Goal: Task Accomplishment & Management: Manage account settings

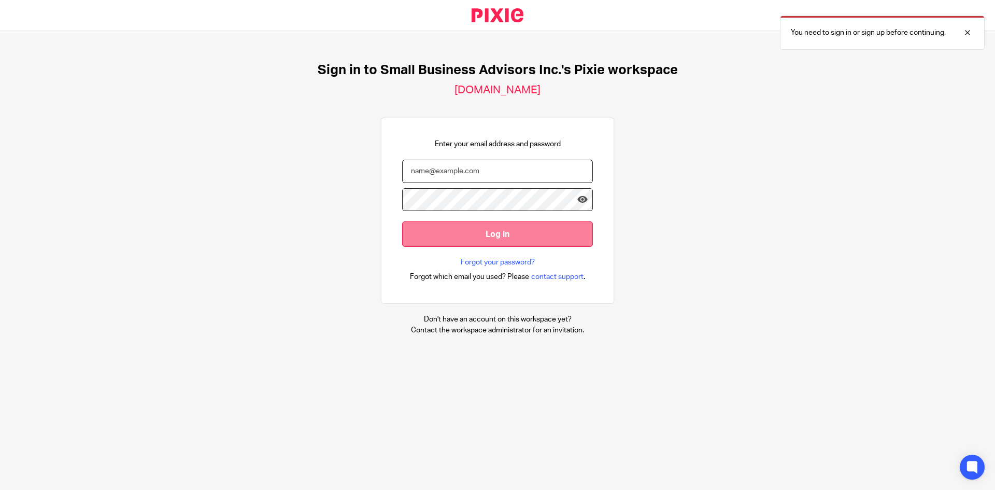
type input "markh@padgettnga.com"
click at [429, 232] on input "Log in" at bounding box center [497, 233] width 191 height 25
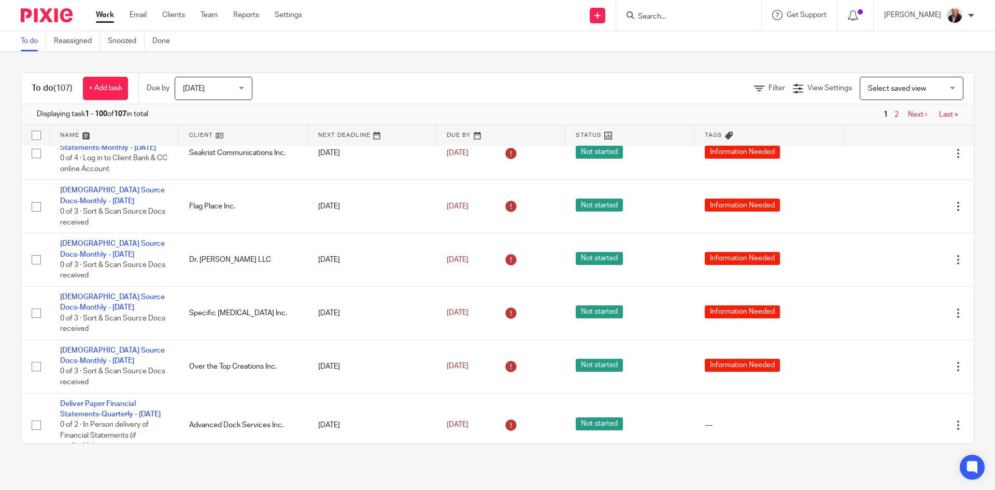
scroll to position [1140, 0]
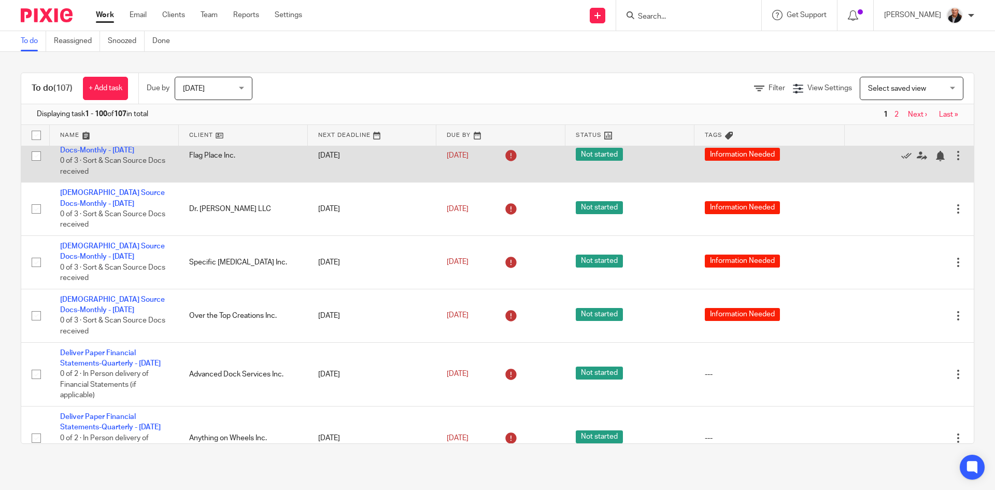
click at [36, 166] on input "checkbox" at bounding box center [36, 156] width 20 height 20
checkbox input "true"
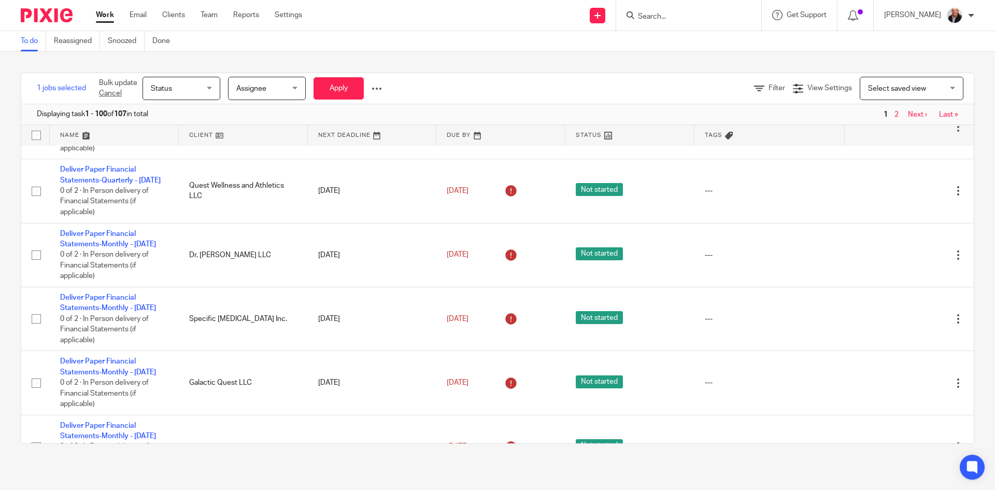
scroll to position [1503, 0]
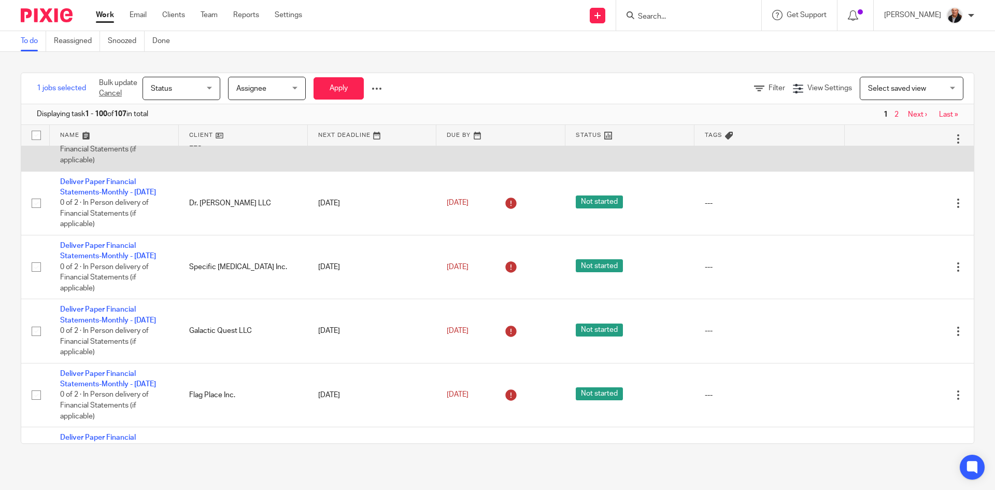
click at [37, 149] on input "checkbox" at bounding box center [36, 140] width 20 height 20
checkbox input "true"
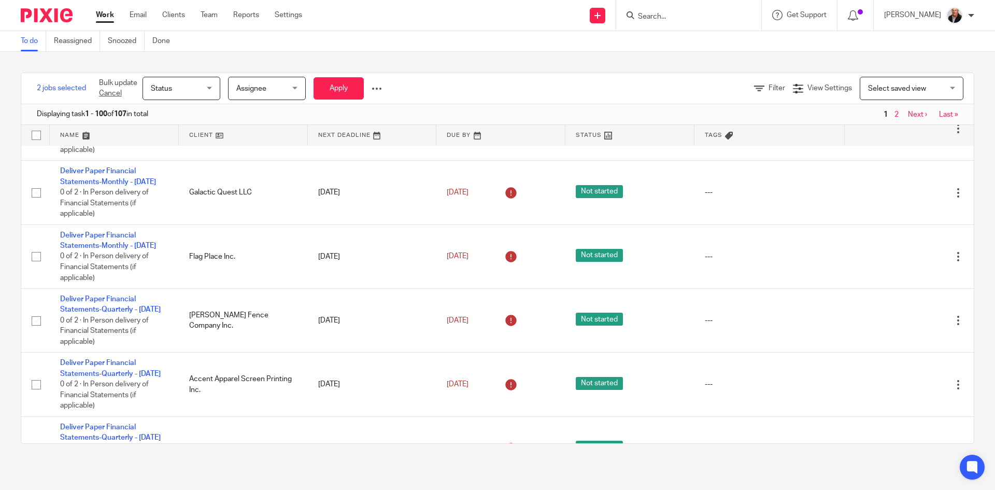
scroll to position [1659, 0]
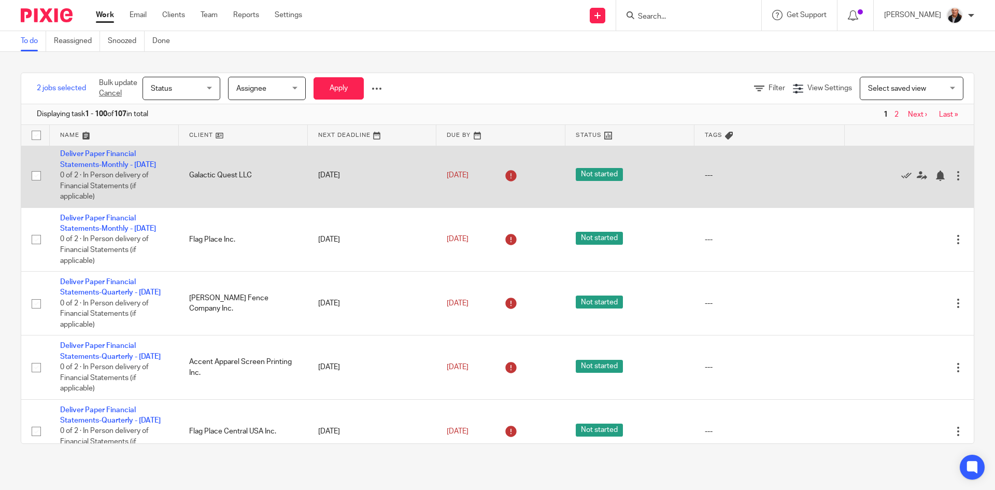
click at [33, 186] on input "checkbox" at bounding box center [36, 176] width 20 height 20
checkbox input "true"
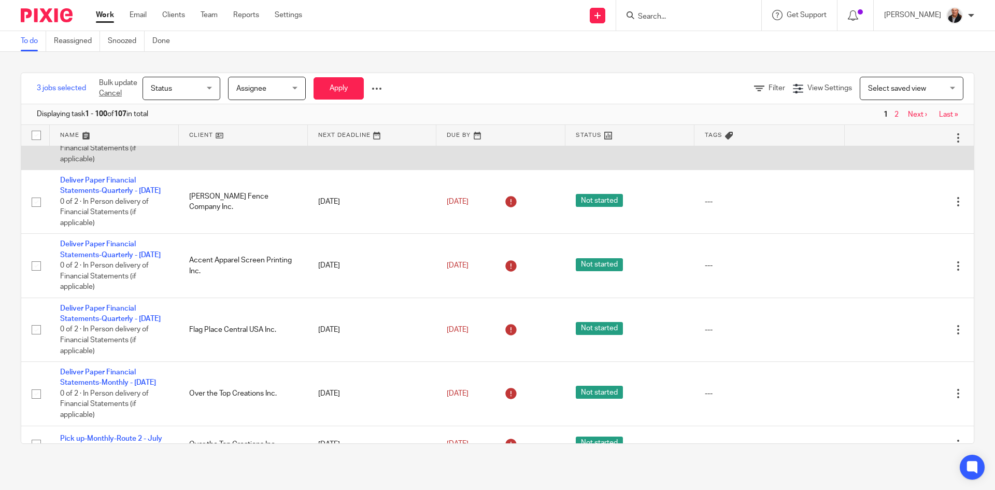
scroll to position [1762, 0]
click at [37, 146] on input "checkbox" at bounding box center [36, 136] width 20 height 20
checkbox input "true"
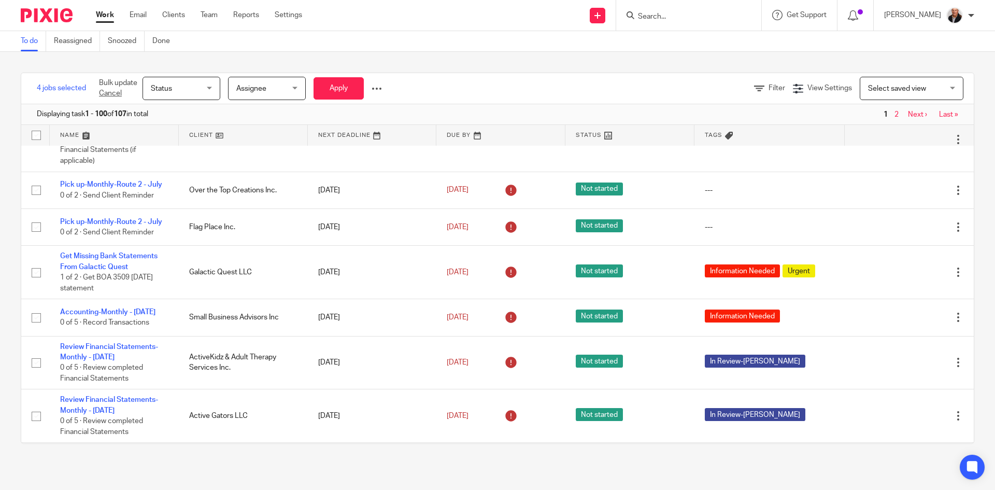
scroll to position [2021, 0]
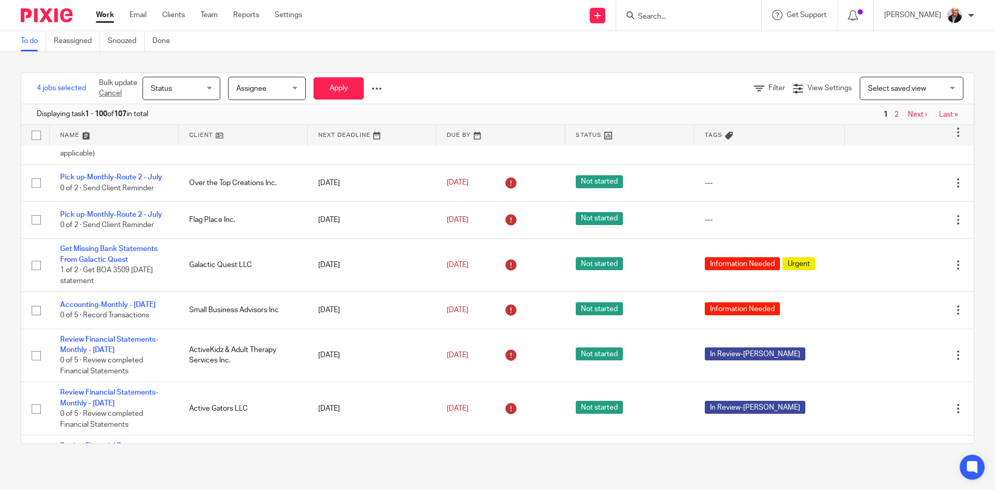
click at [35, 78] on input "checkbox" at bounding box center [36, 69] width 20 height 20
checkbox input "true"
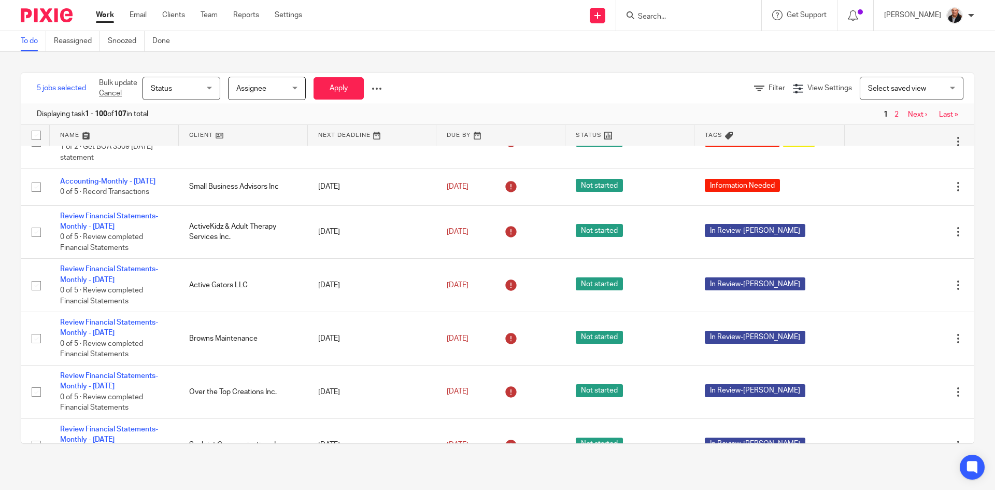
scroll to position [2177, 0]
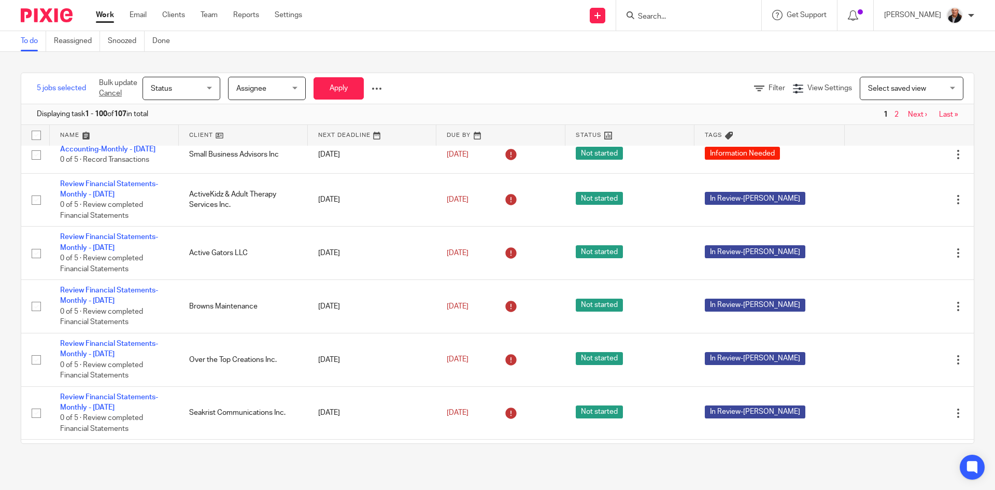
click at [33, 74] on input "checkbox" at bounding box center [36, 64] width 20 height 20
checkbox input "true"
click at [40, 120] on input "checkbox" at bounding box center [36, 110] width 20 height 20
checkbox input "true"
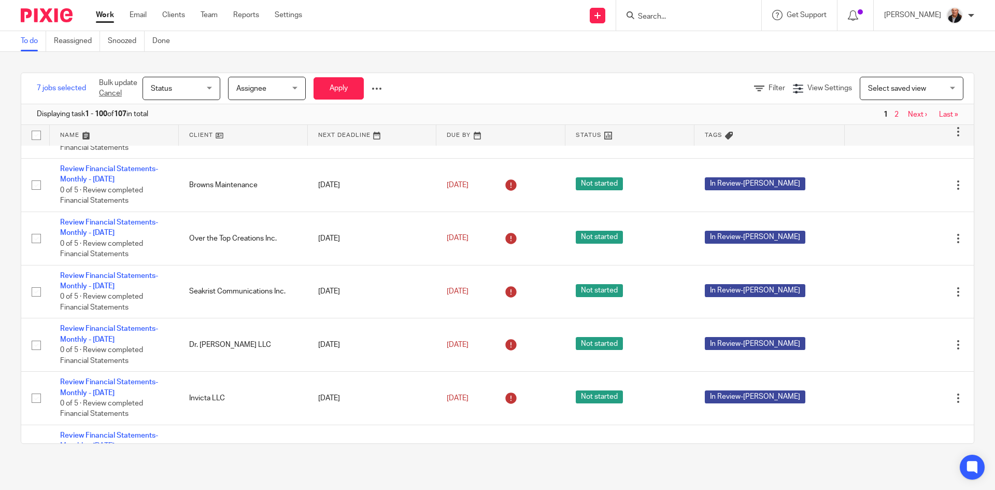
scroll to position [2281, 0]
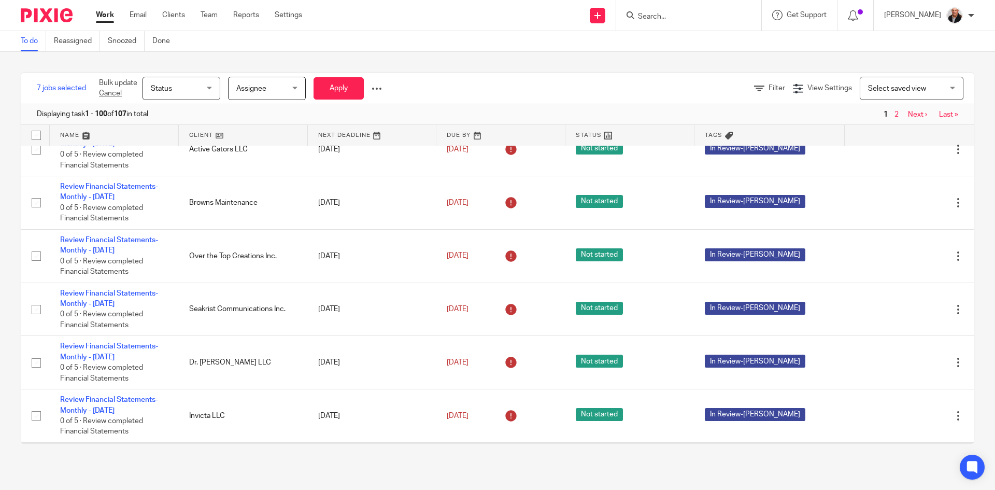
click at [37, 106] on input "checkbox" at bounding box center [36, 97] width 20 height 20
checkbox input "true"
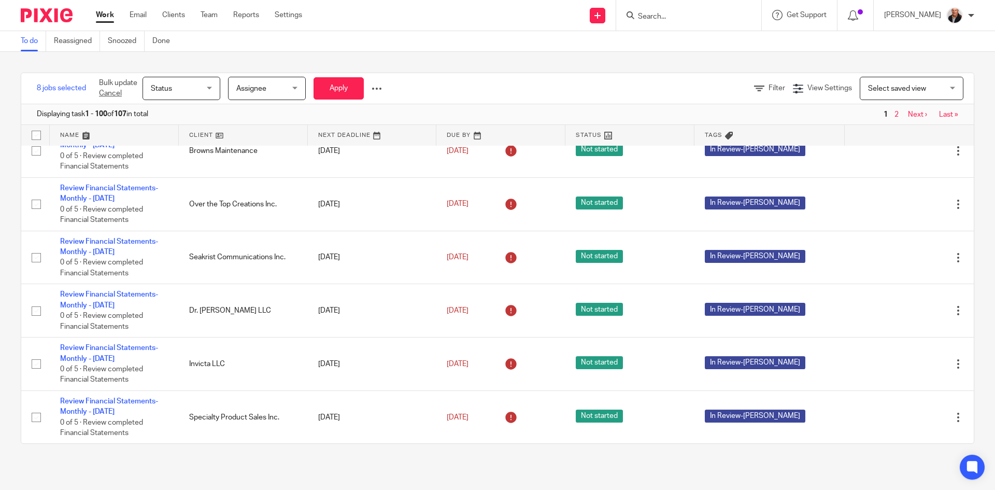
click at [35, 108] on input "checkbox" at bounding box center [36, 98] width 20 height 20
checkbox input "true"
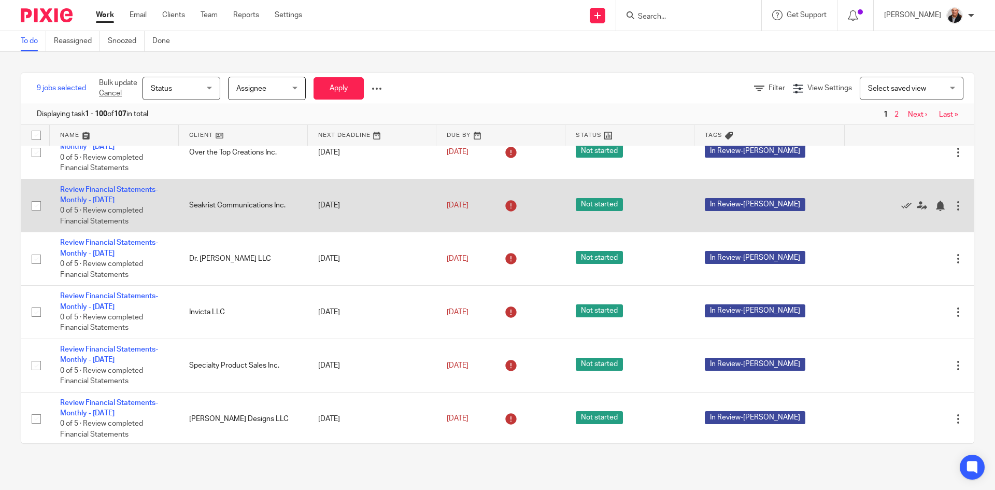
click at [38, 216] on input "checkbox" at bounding box center [36, 206] width 20 height 20
checkbox input "true"
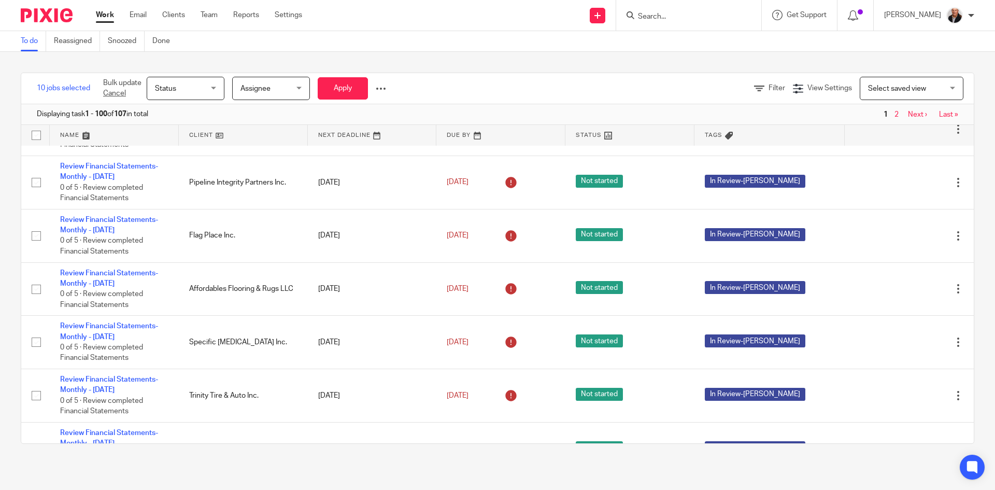
scroll to position [2851, 0]
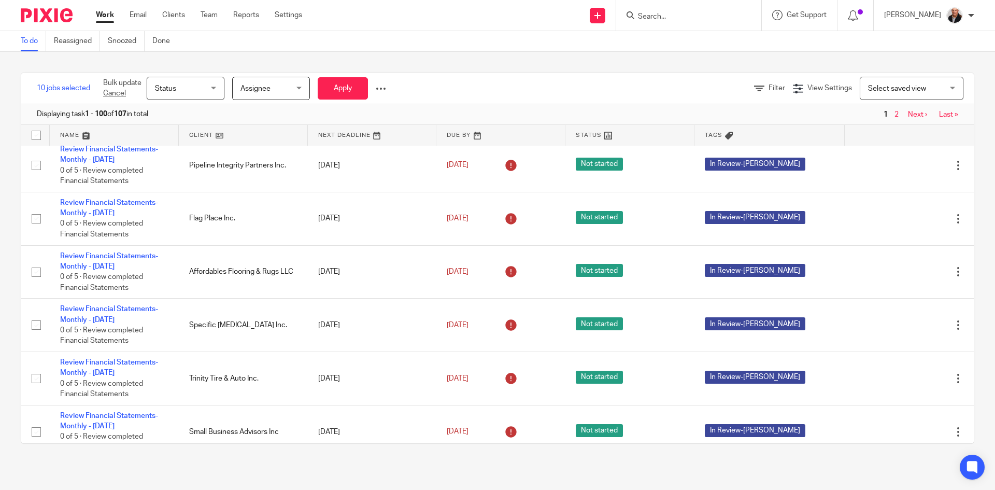
click at [34, 69] on input "checkbox" at bounding box center [36, 59] width 20 height 20
checkbox input "true"
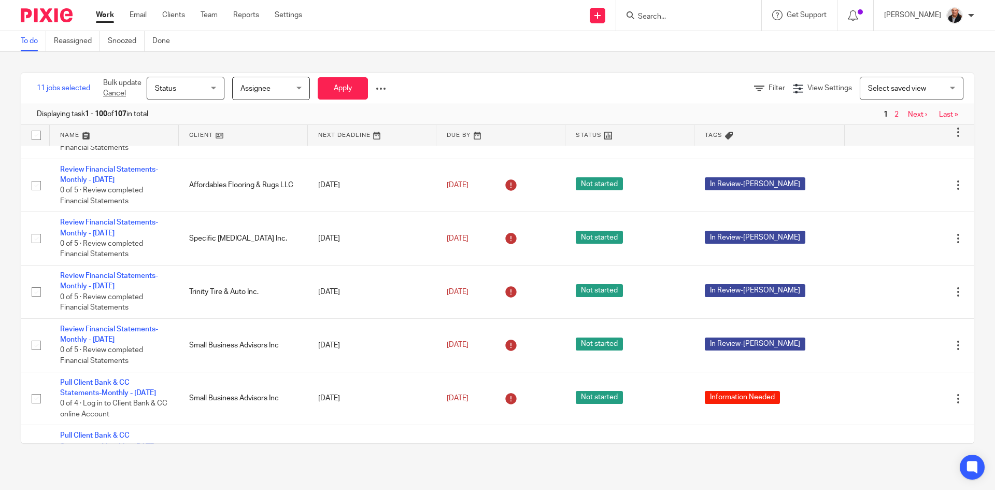
scroll to position [2954, 0]
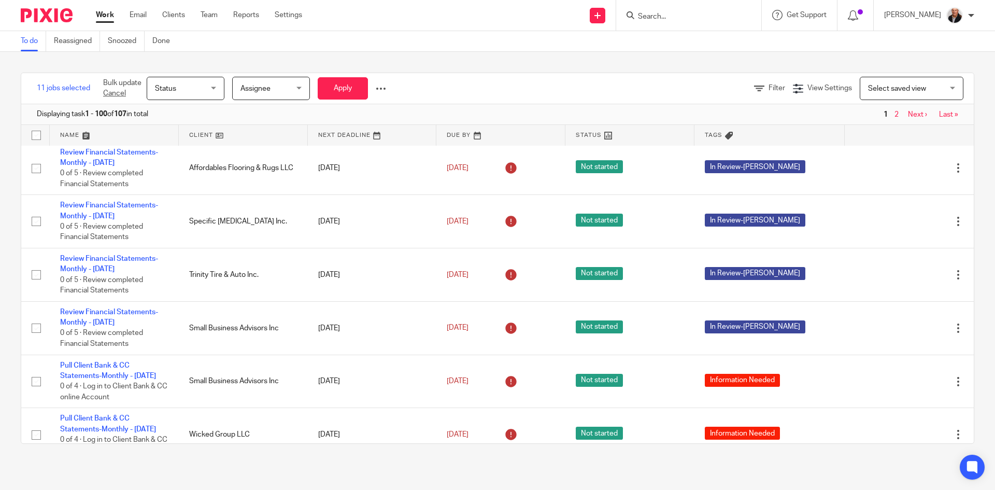
click at [37, 72] on input "checkbox" at bounding box center [36, 62] width 20 height 20
checkbox input "true"
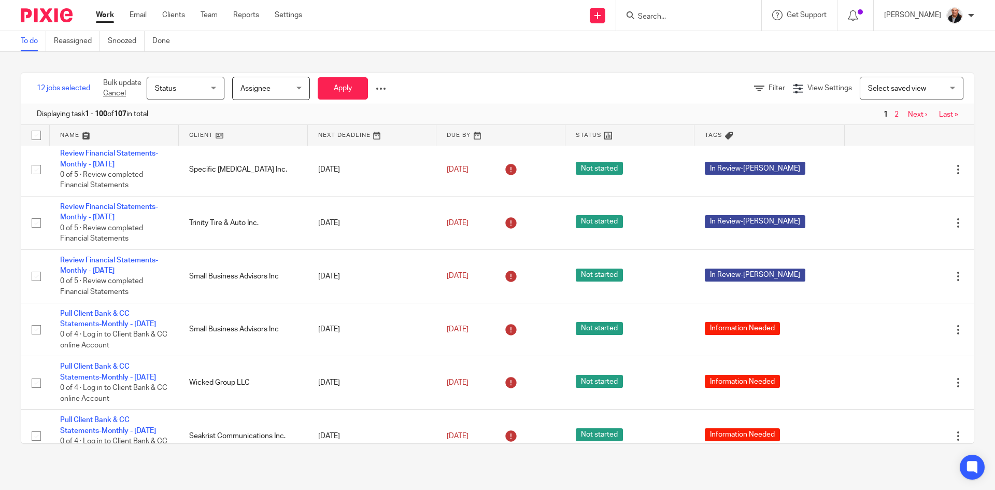
click at [33, 126] on input "checkbox" at bounding box center [36, 117] width 20 height 20
checkbox input "true"
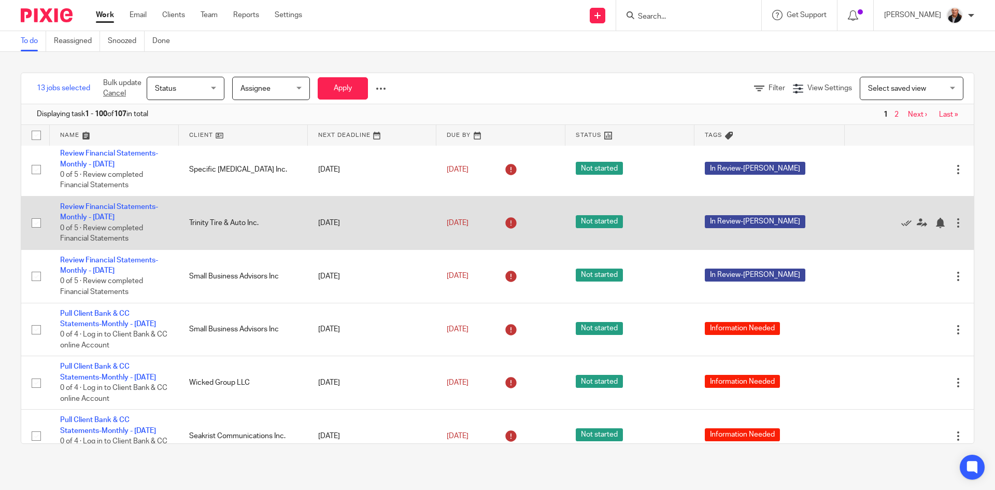
click at [39, 233] on input "checkbox" at bounding box center [36, 223] width 20 height 20
checkbox input "true"
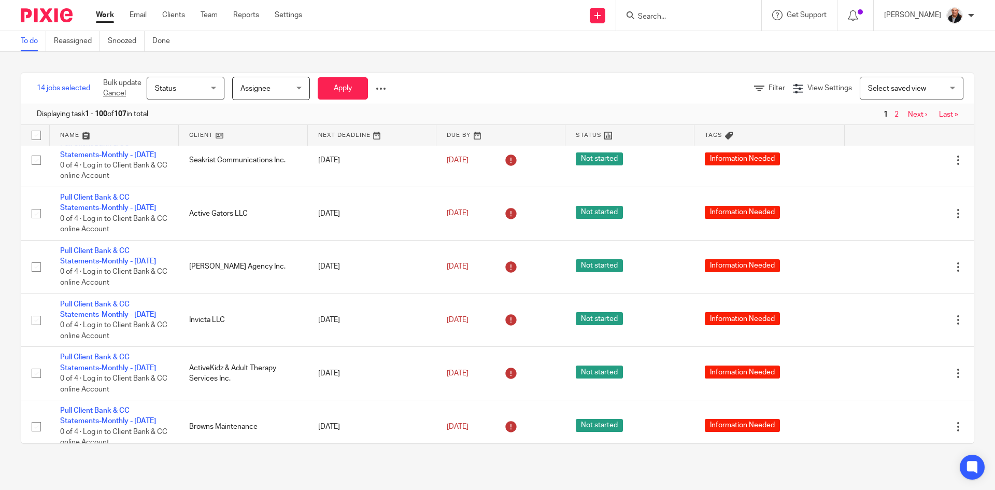
scroll to position [3317, 0]
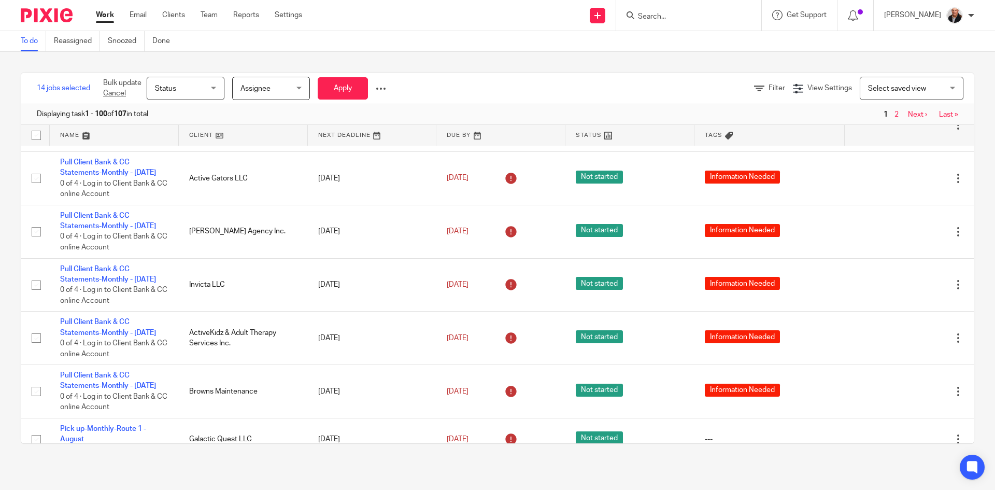
click at [39, 82] on input "checkbox" at bounding box center [36, 72] width 20 height 20
checkbox input "true"
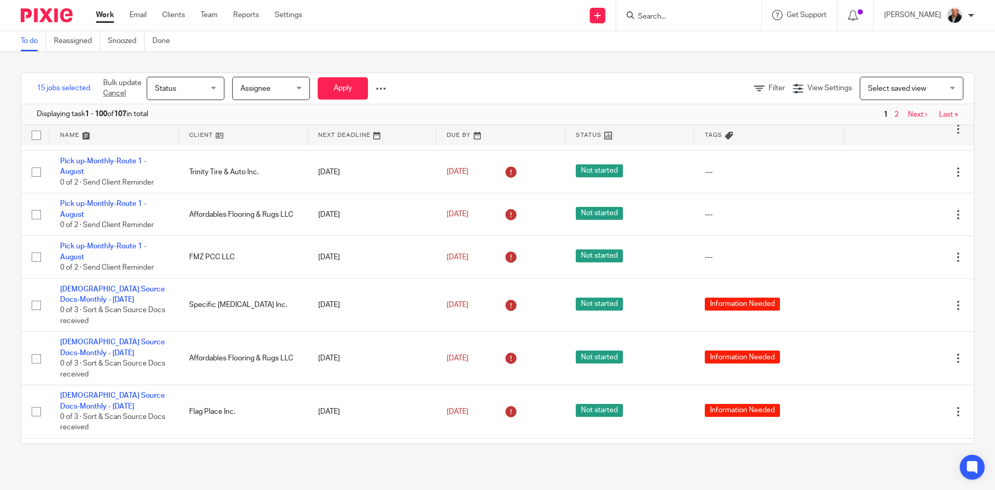
scroll to position [3628, 0]
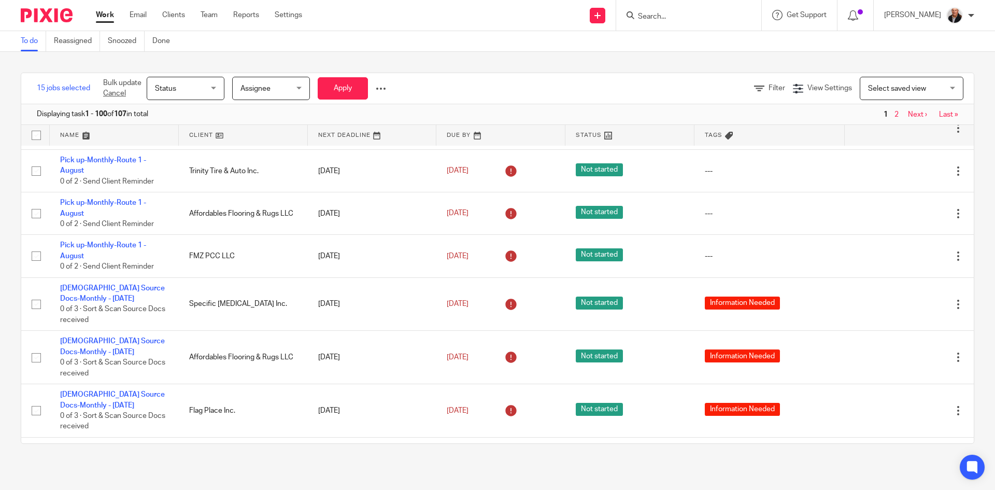
click at [35, 37] on input "checkbox" at bounding box center [36, 27] width 20 height 20
checkbox input "true"
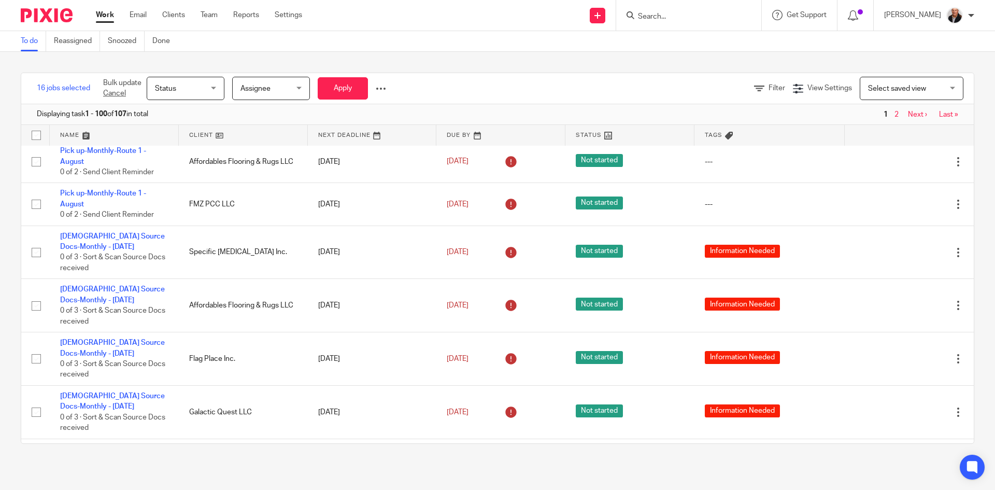
scroll to position [3732, 0]
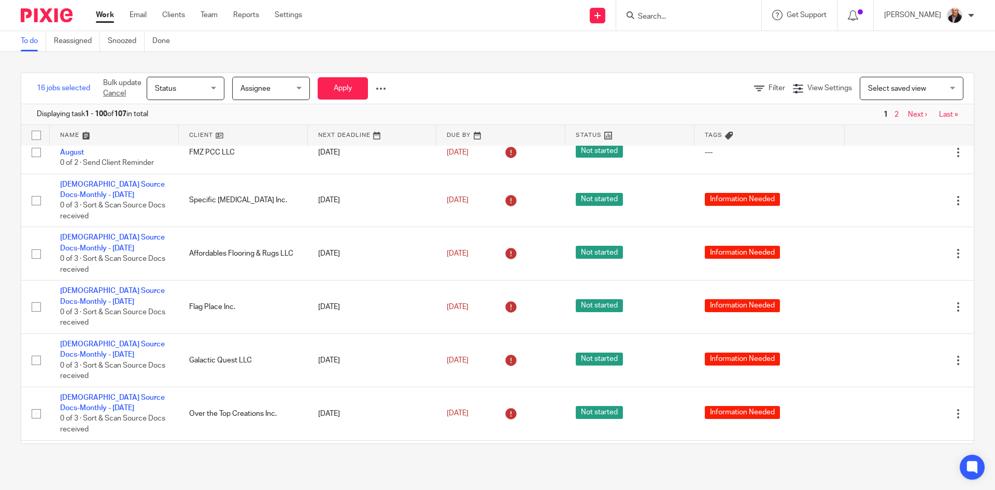
click at [35, 35] on input "checkbox" at bounding box center [36, 25] width 20 height 20
checkbox input "true"
click at [37, 77] on input "checkbox" at bounding box center [36, 68] width 20 height 20
checkbox input "true"
click at [37, 120] on input "checkbox" at bounding box center [36, 110] width 20 height 20
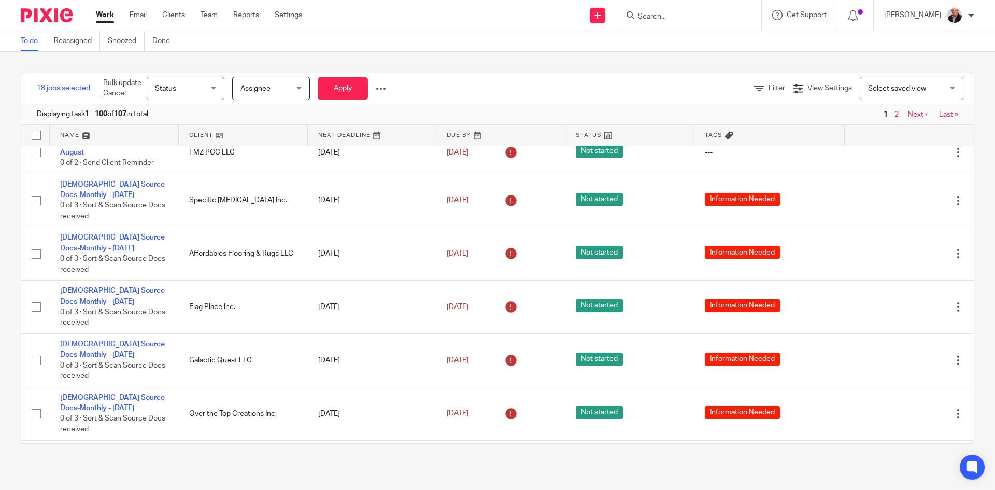
checkbox input "true"
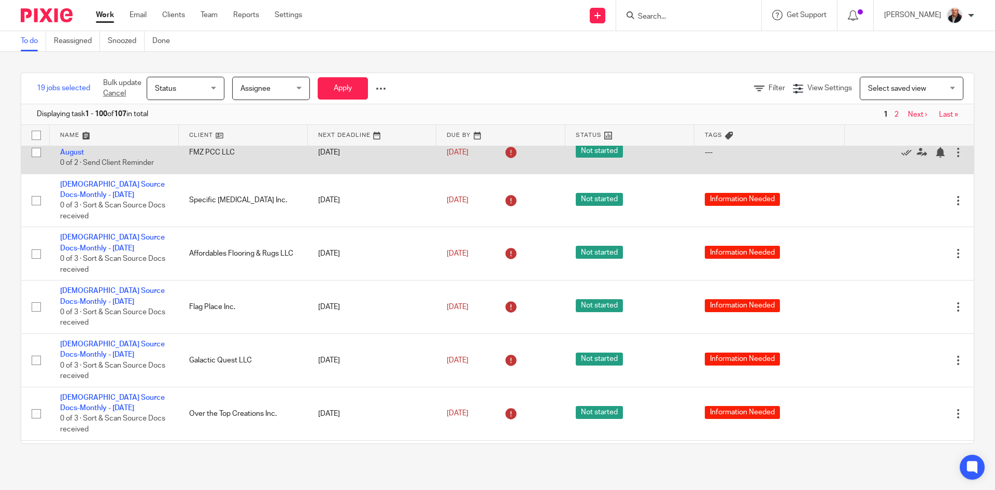
click at [34, 162] on input "checkbox" at bounding box center [36, 153] width 20 height 20
checkbox input "true"
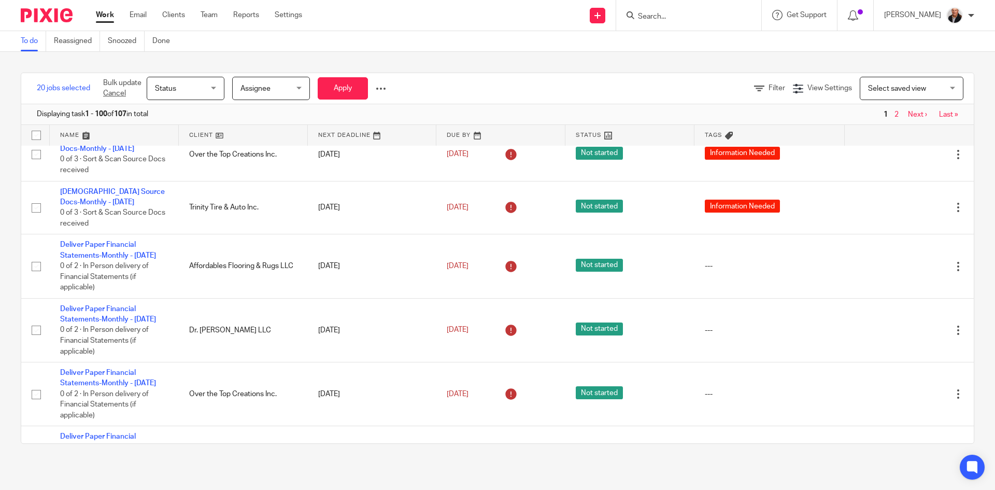
scroll to position [4043, 0]
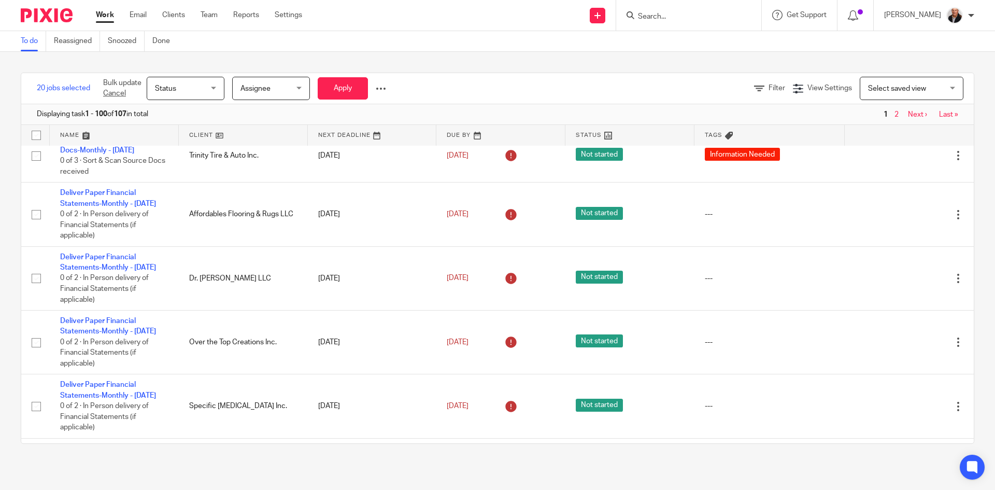
checkbox input "true"
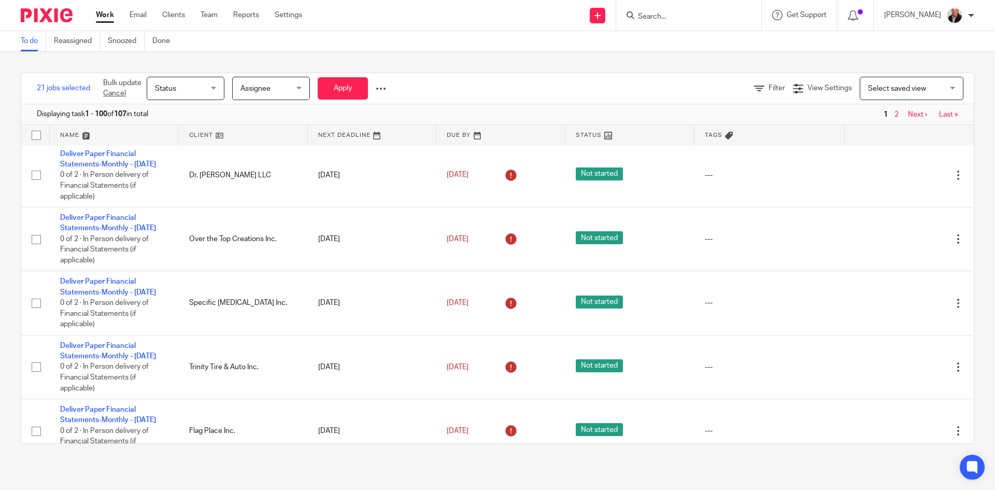
scroll to position [4147, 0]
click at [36, 62] on input "checkbox" at bounding box center [36, 53] width 20 height 20
checkbox input "true"
click at [40, 121] on input "checkbox" at bounding box center [36, 111] width 20 height 20
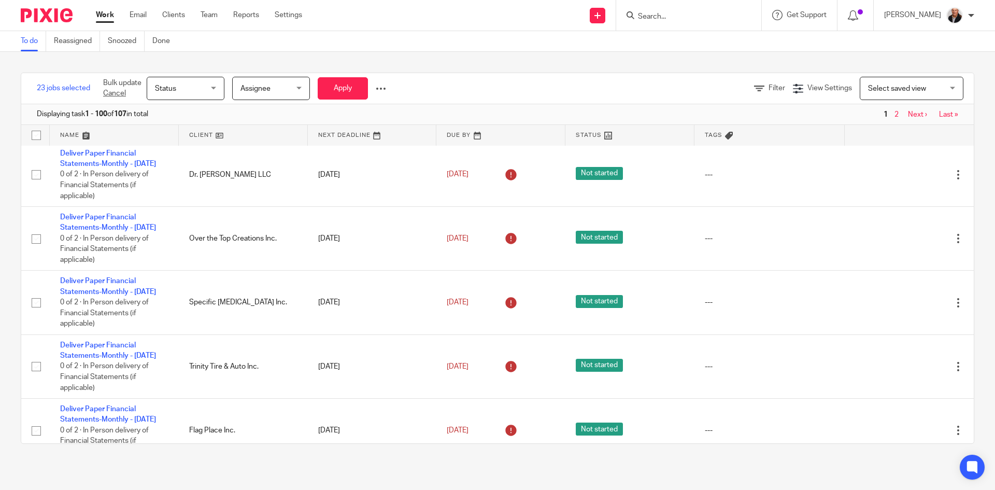
checkbox input "false"
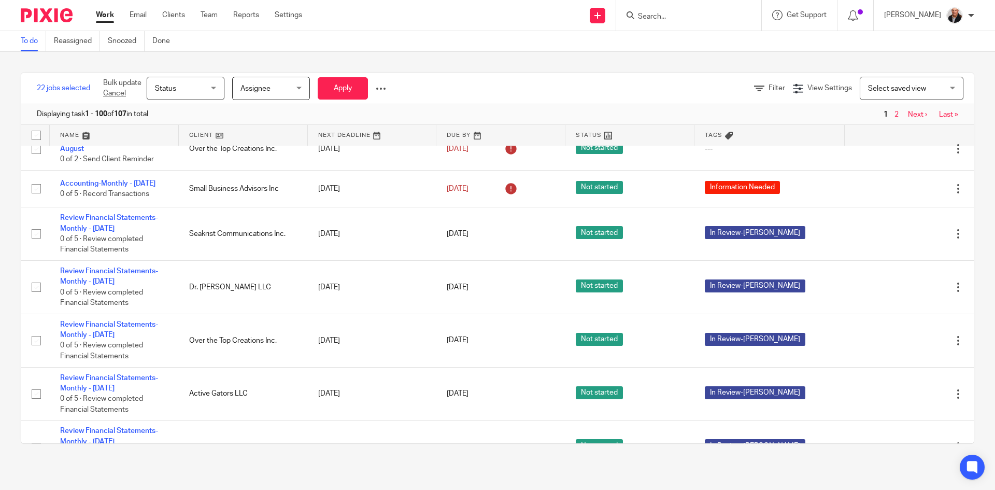
scroll to position [4768, 0]
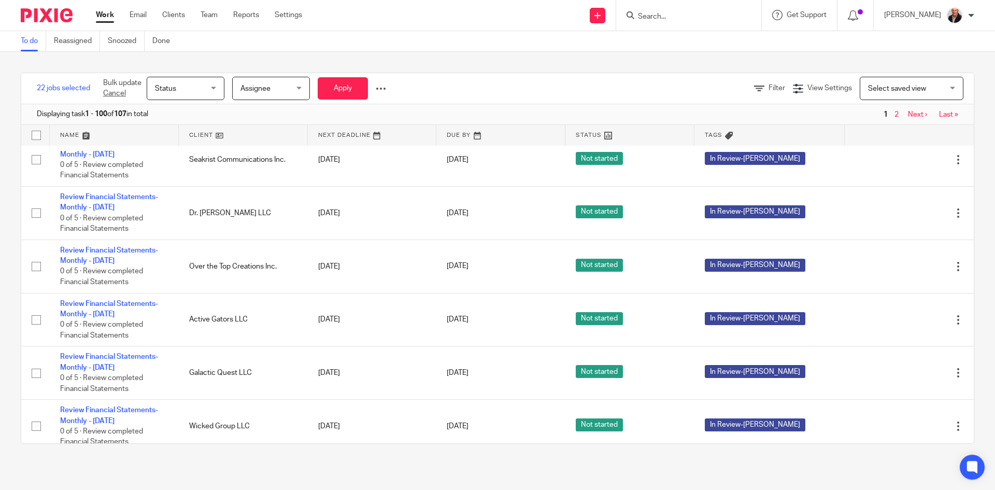
checkbox input "true"
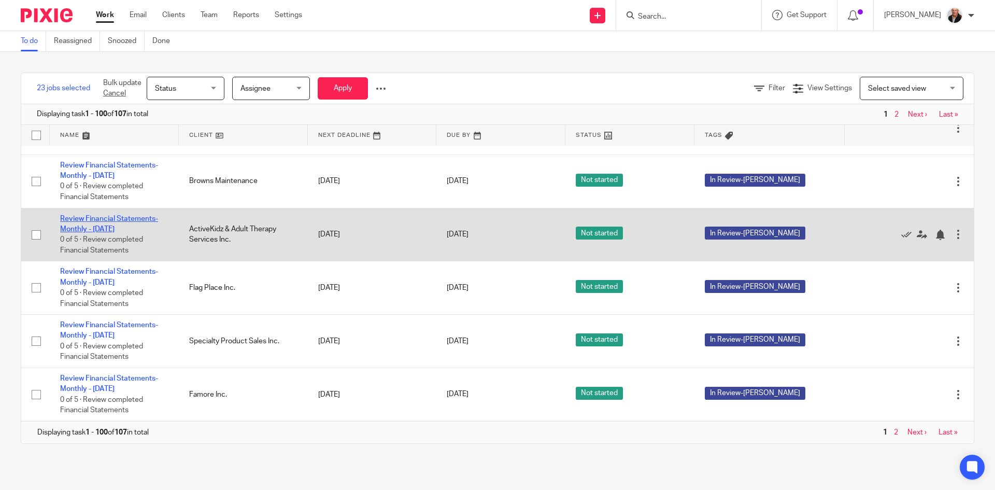
scroll to position [5183, 0]
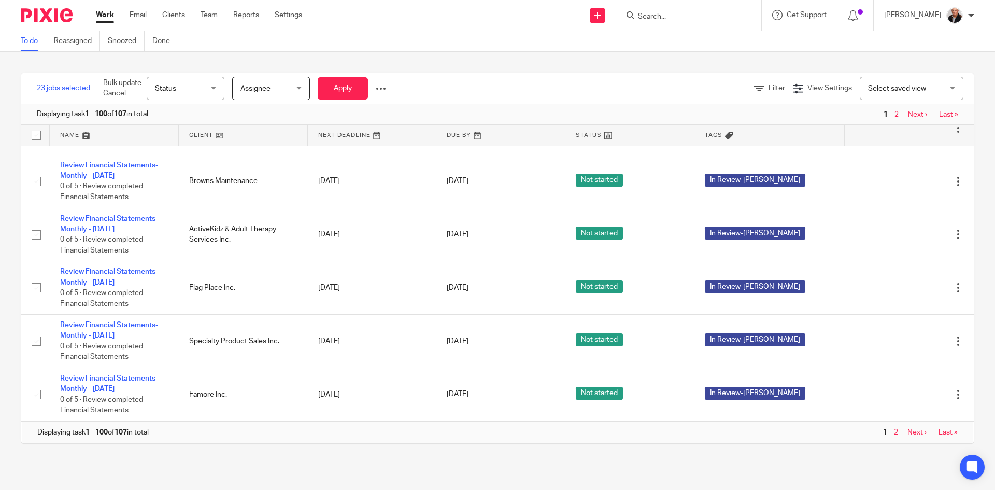
checkbox input "false"
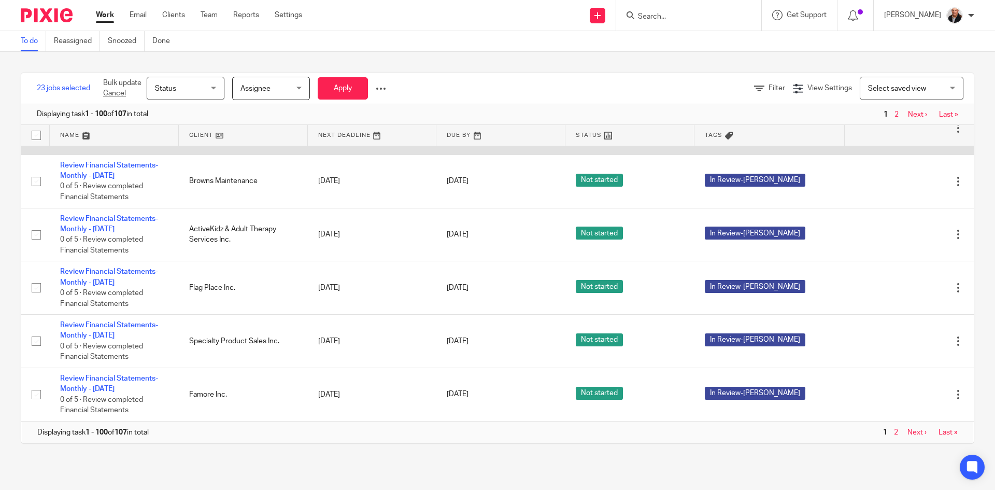
scroll to position [5494, 0]
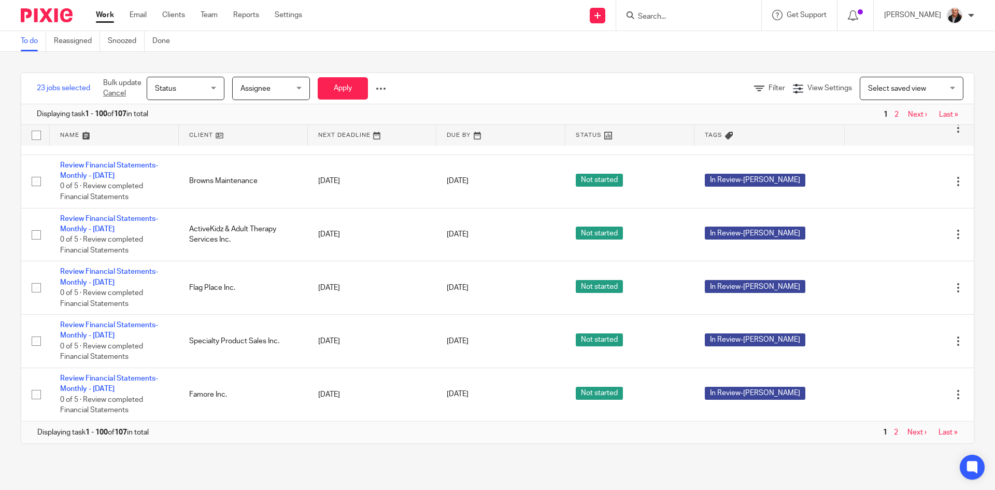
click at [213, 85] on div "Status Status" at bounding box center [186, 88] width 78 height 23
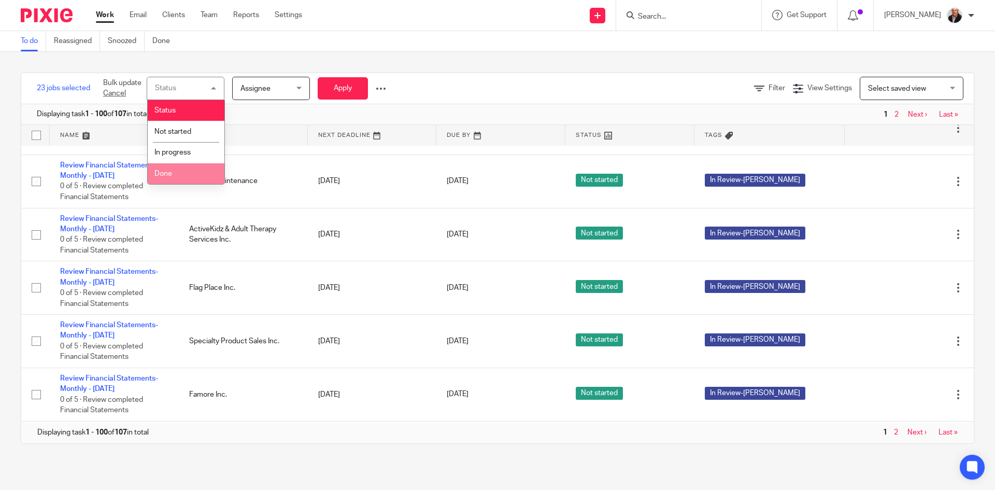
click at [165, 172] on span "Done" at bounding box center [163, 173] width 18 height 7
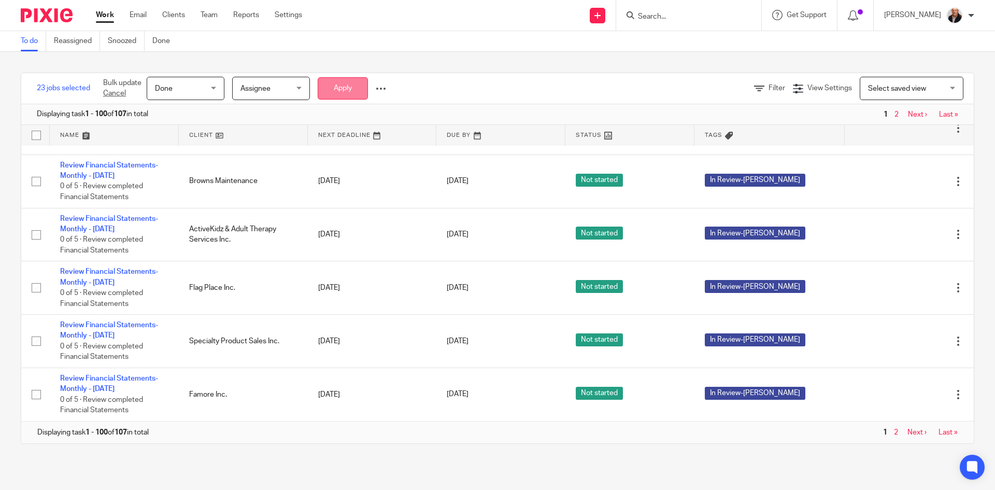
click at [340, 91] on button "Apply" at bounding box center [343, 88] width 50 height 22
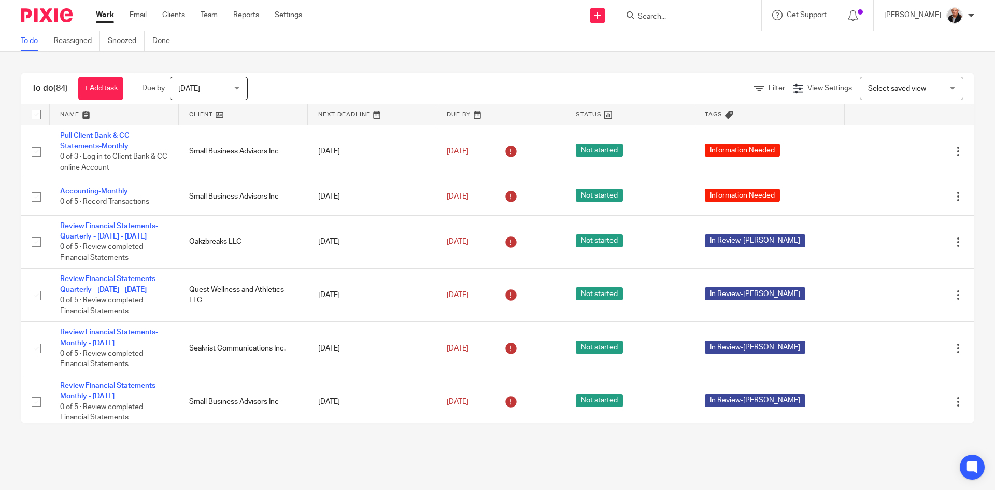
click at [23, 40] on link "To do" at bounding box center [33, 41] width 25 height 20
click at [144, 13] on link "Email" at bounding box center [138, 15] width 17 height 10
